Goal: Check status: Check status

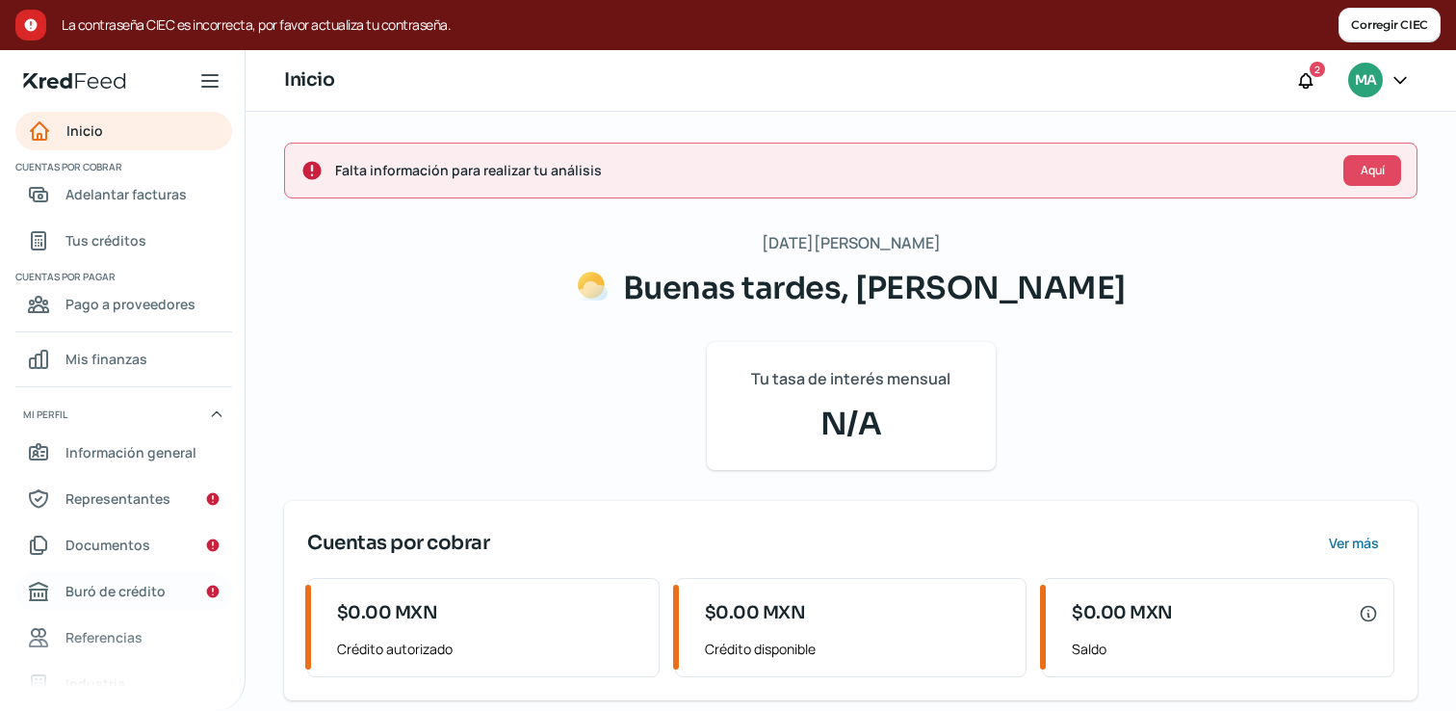
click at [150, 588] on span "Buró de crédito" at bounding box center [115, 591] width 100 height 24
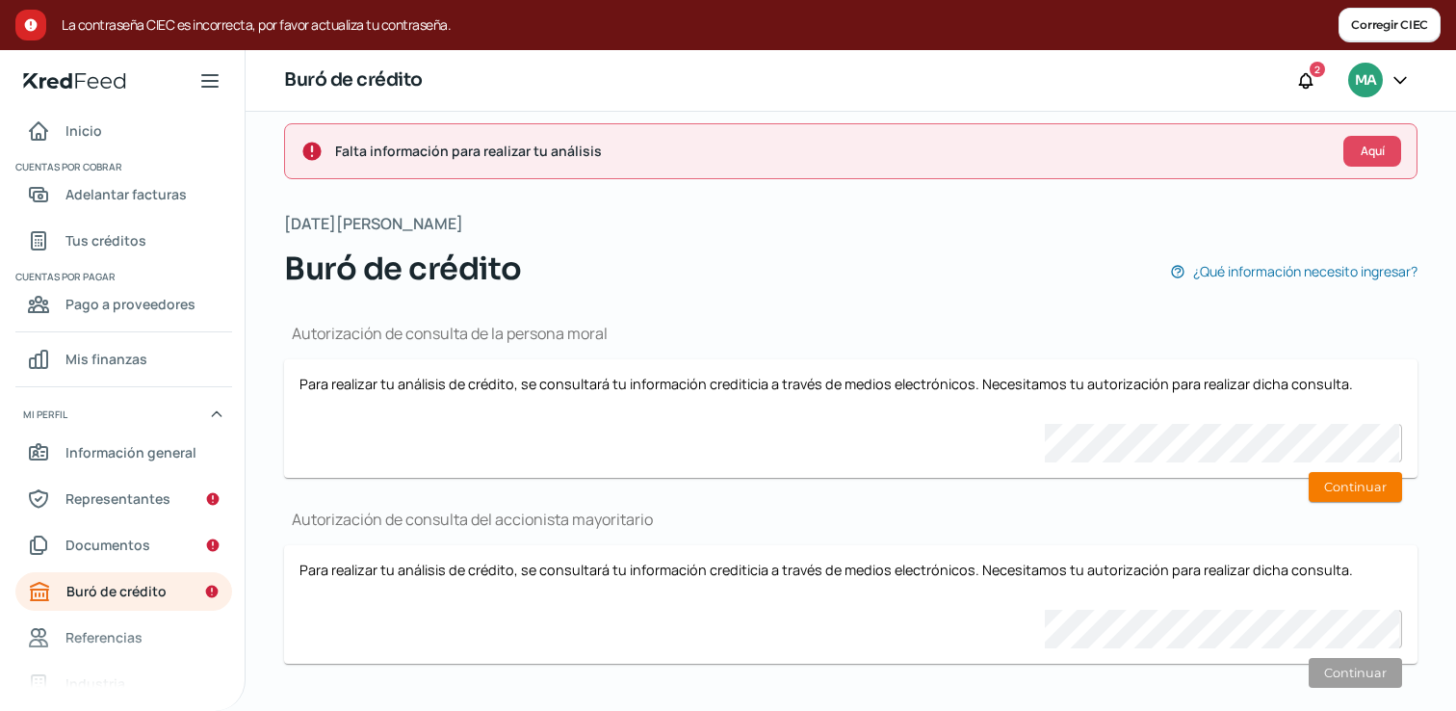
scroll to position [51, 0]
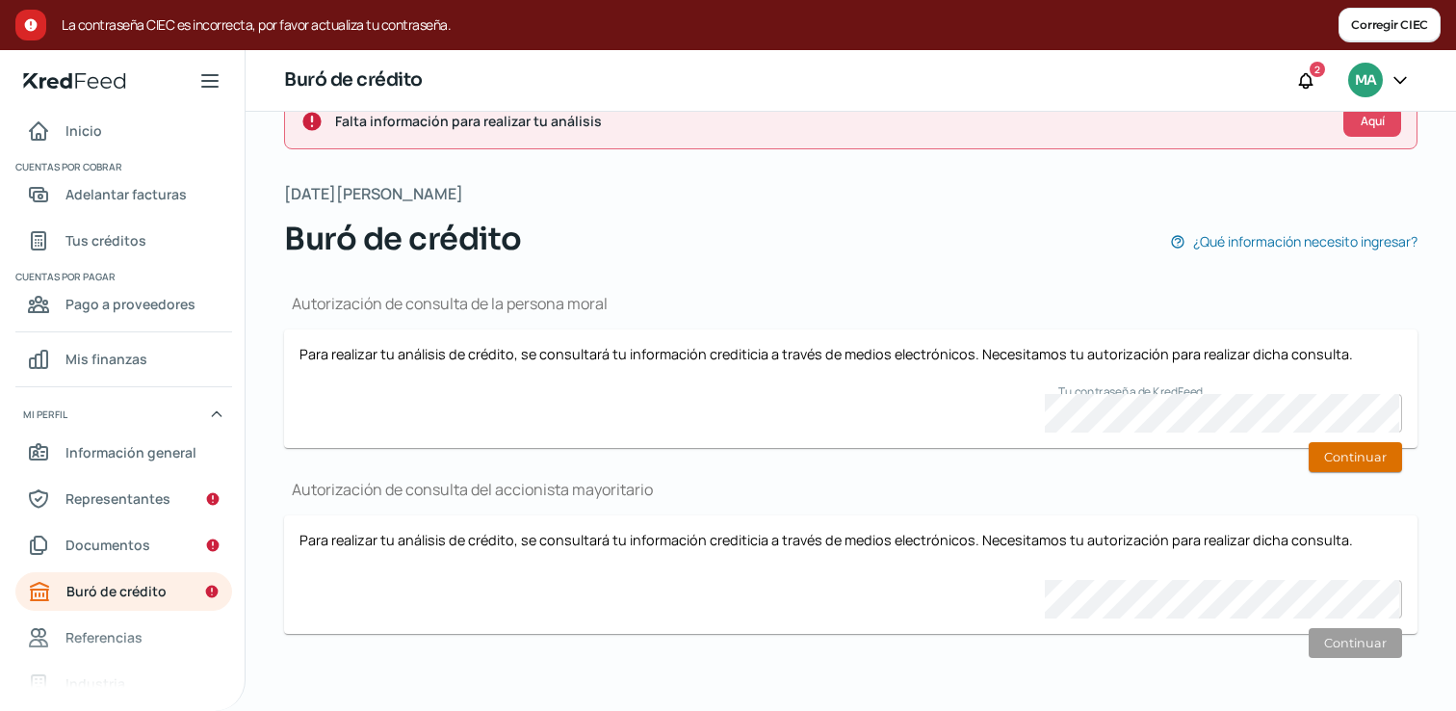
click at [1347, 444] on button "Continuar" at bounding box center [1354, 457] width 93 height 30
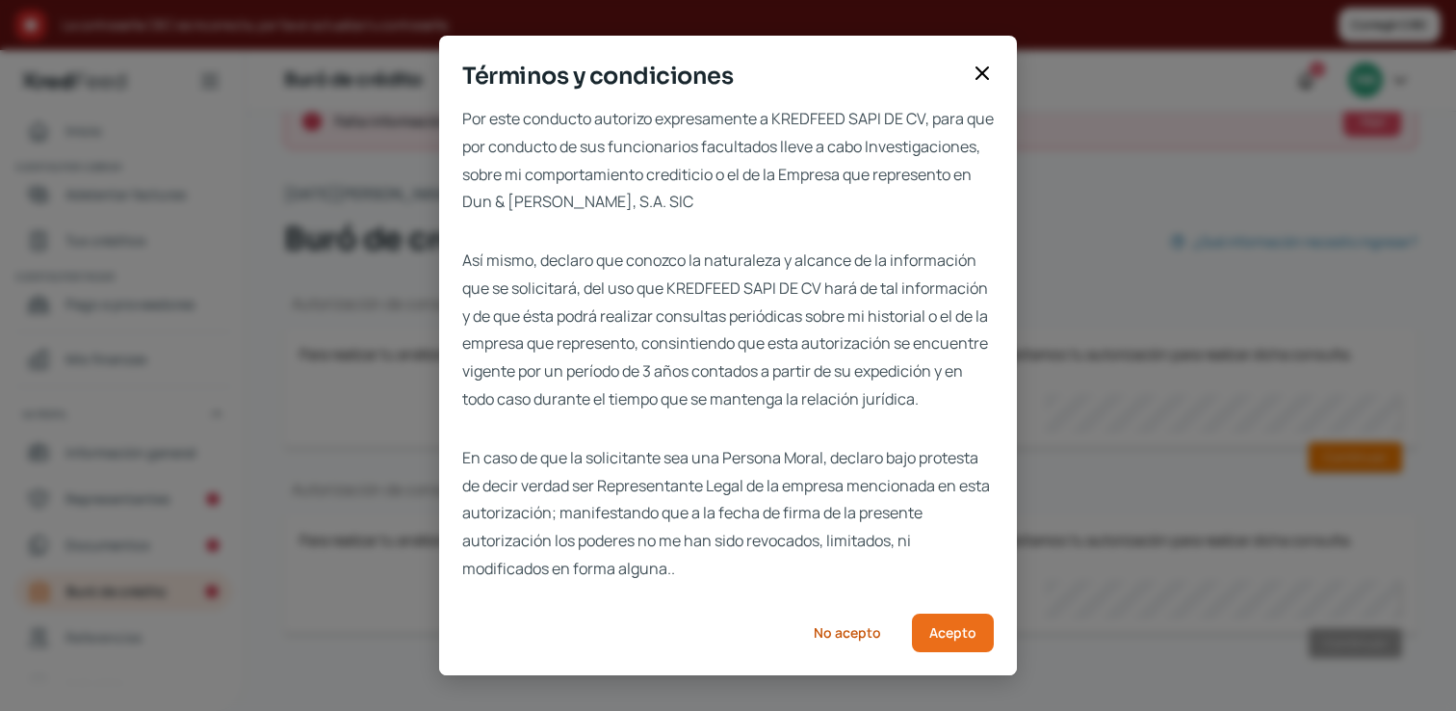
scroll to position [31, 0]
click at [958, 633] on span "Acepto" at bounding box center [952, 632] width 47 height 13
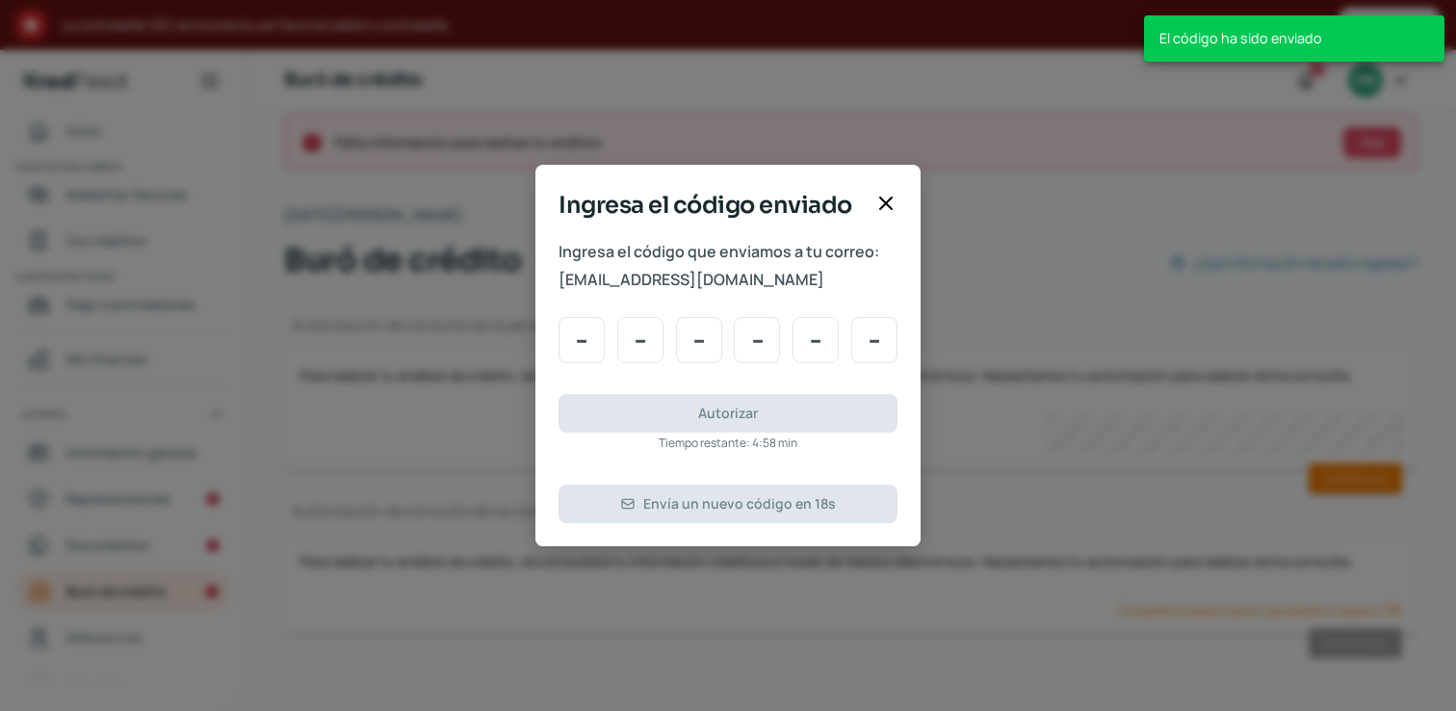
type input "1"
type input "2"
type input "3"
type input "4"
type input "5"
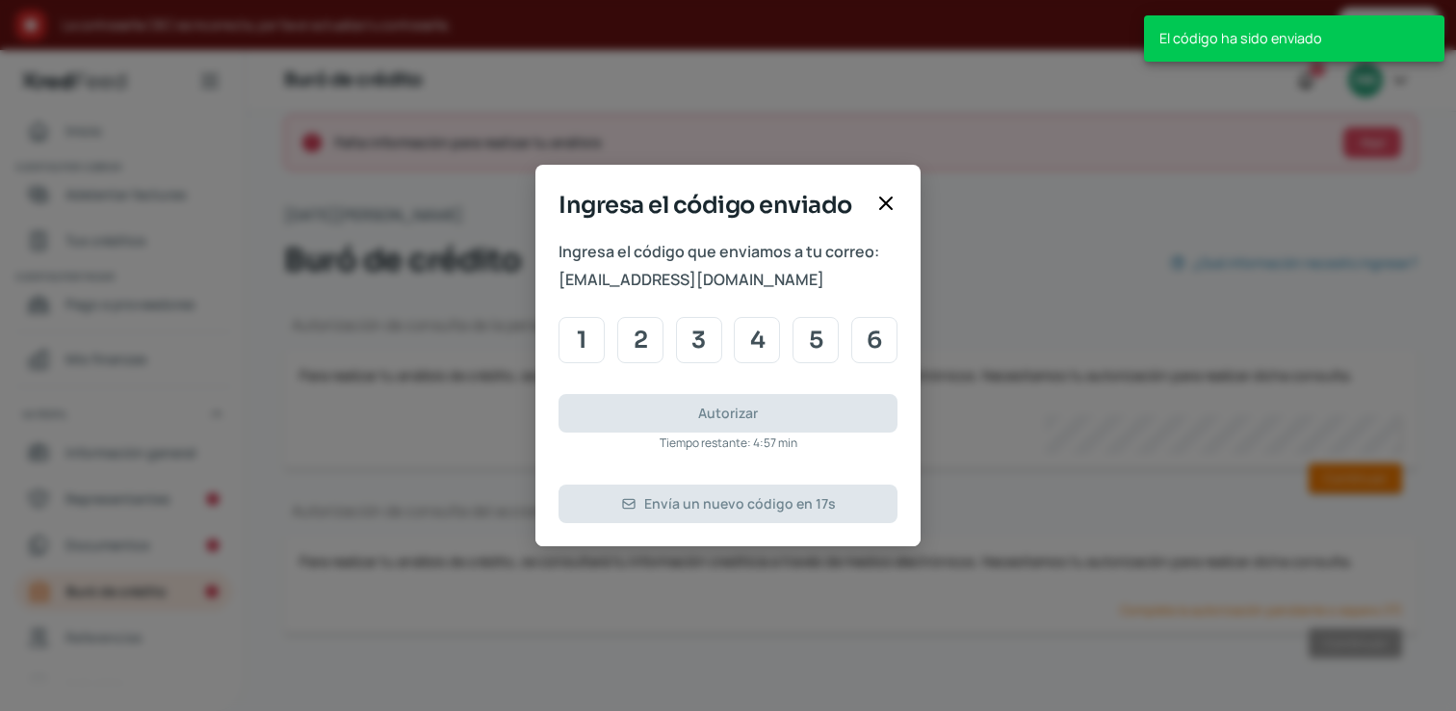
type input "6"
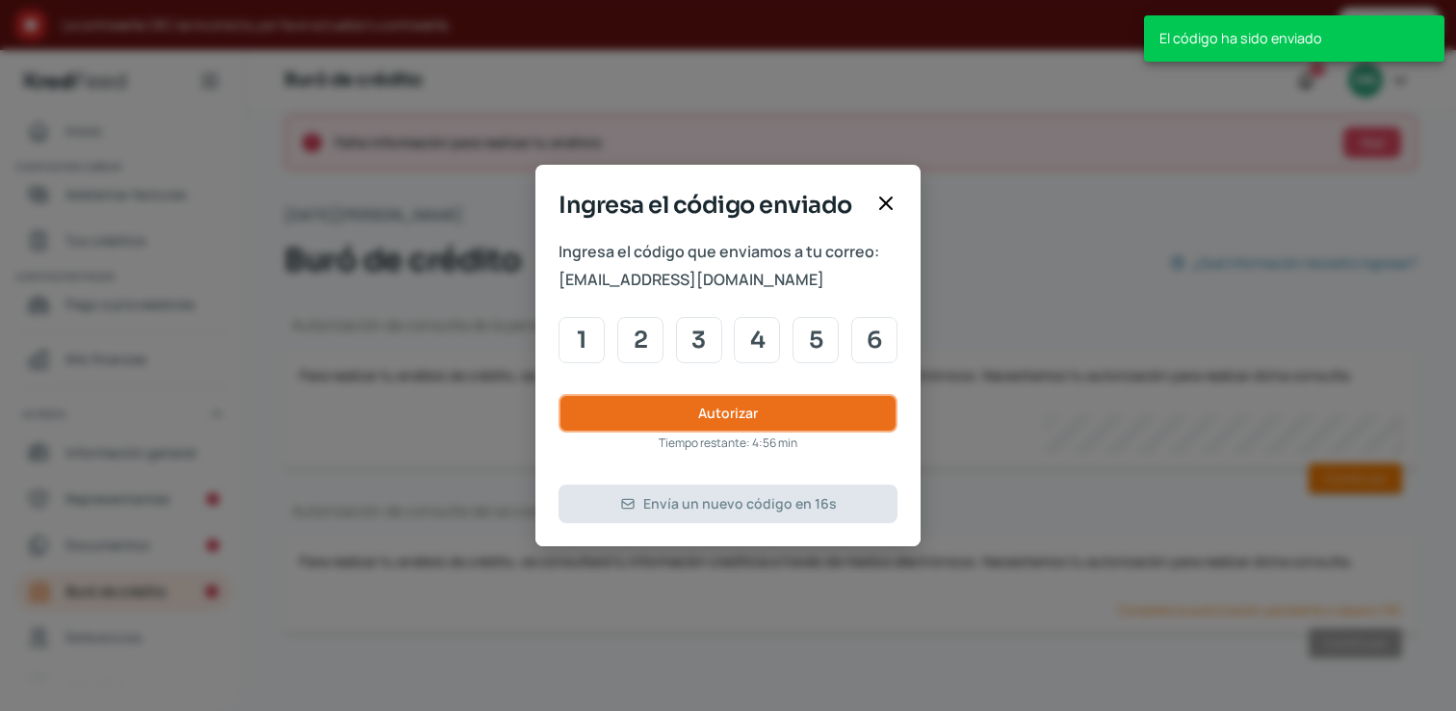
click at [774, 414] on button "Autorizar" at bounding box center [727, 413] width 339 height 39
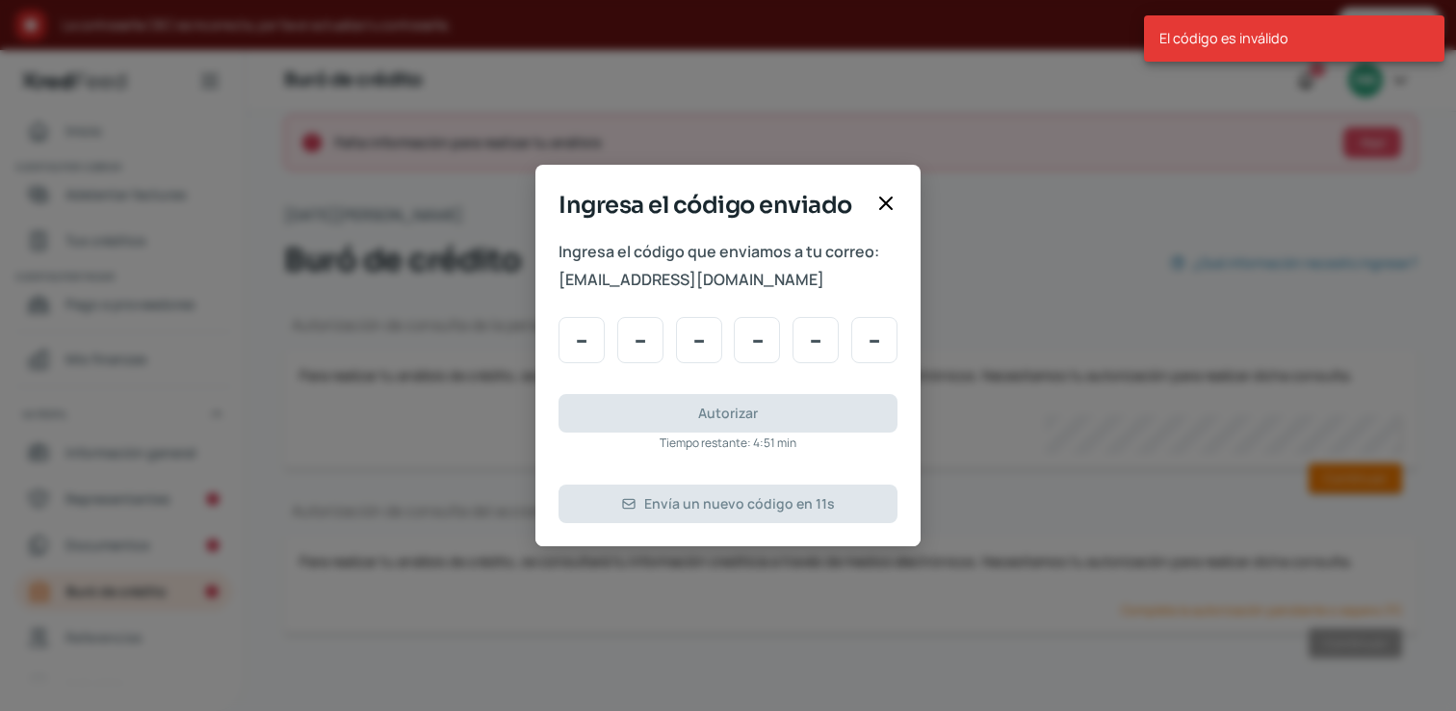
click at [889, 204] on icon at bounding box center [885, 203] width 23 height 23
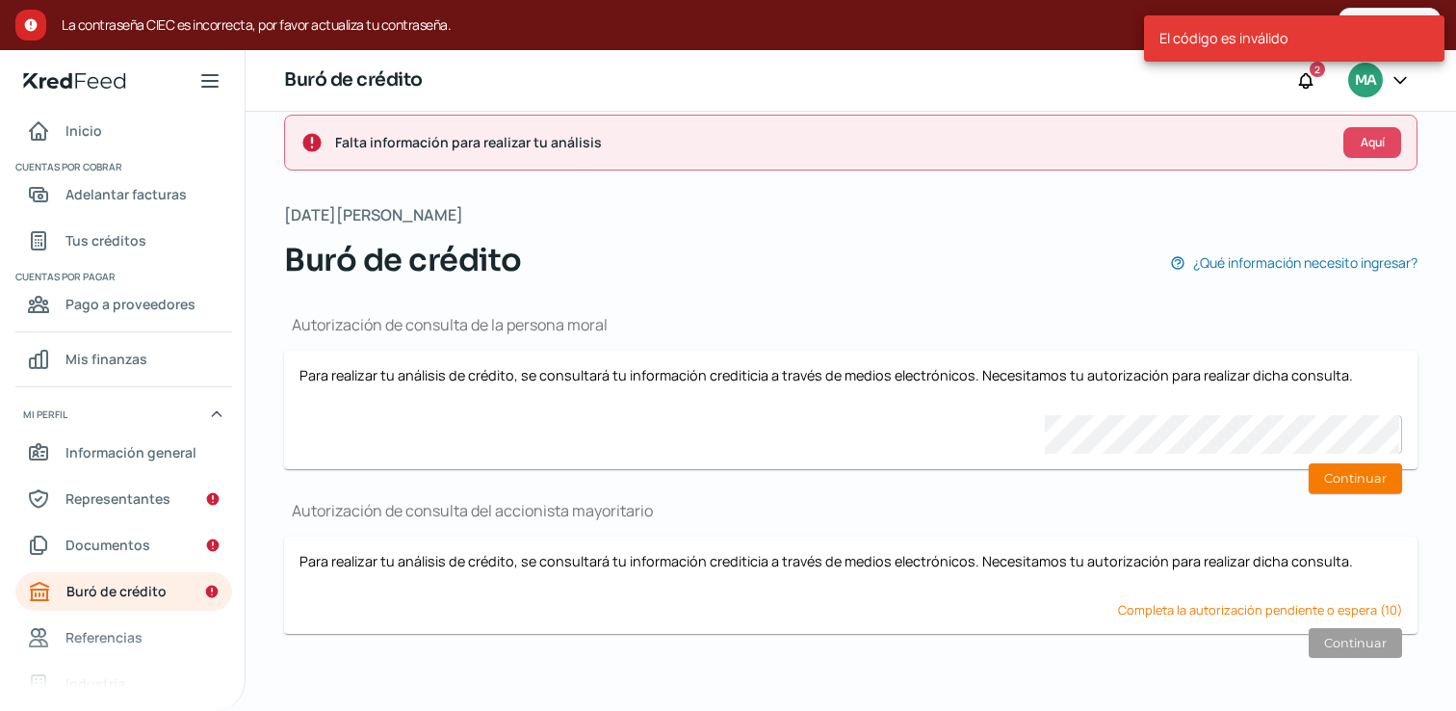
click at [1020, 276] on div "Buró de crédito ¿Qué información necesito ingresar?" at bounding box center [850, 260] width 1133 height 46
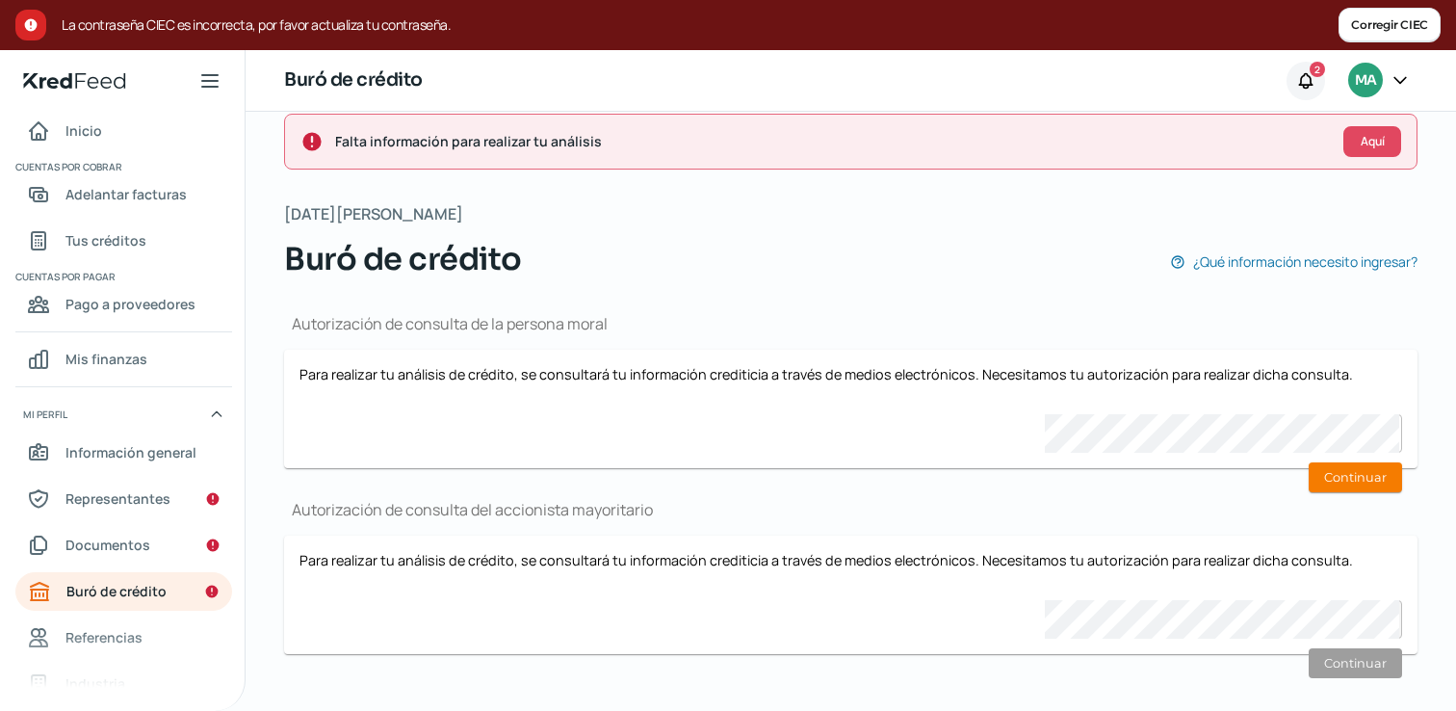
click at [1324, 74] on div at bounding box center [1305, 81] width 39 height 39
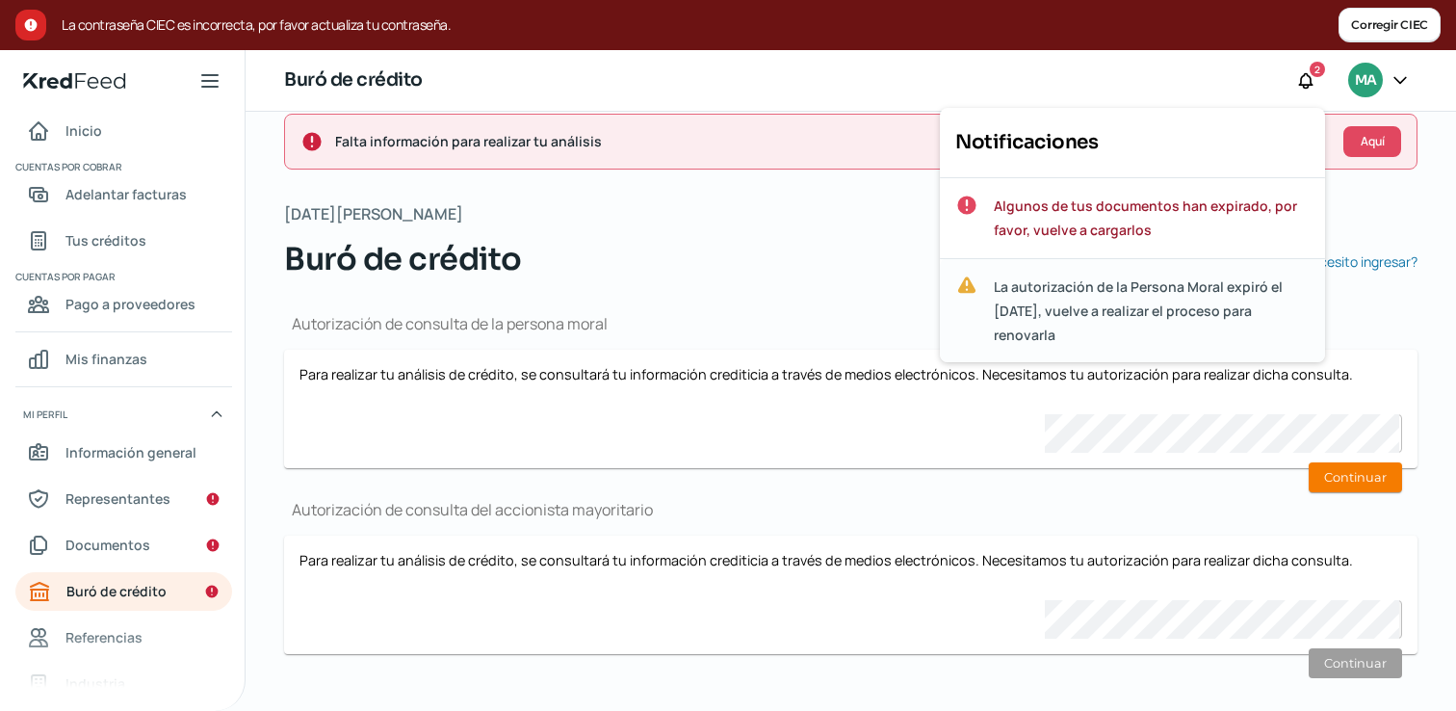
click at [1147, 320] on span "La autorización de la Persona Moral expiró el [DATE], vuelve a realizar el proc…" at bounding box center [1152, 310] width 316 height 73
